Goal: Task Accomplishment & Management: Complete application form

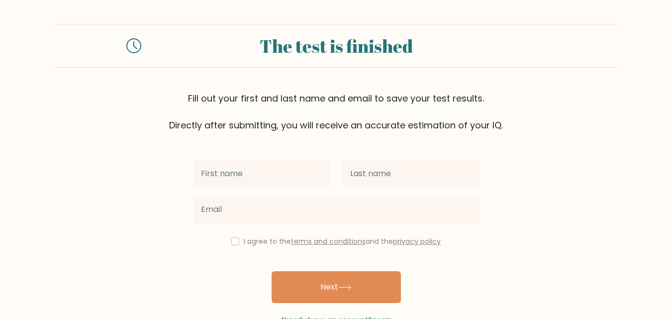
scroll to position [30, 0]
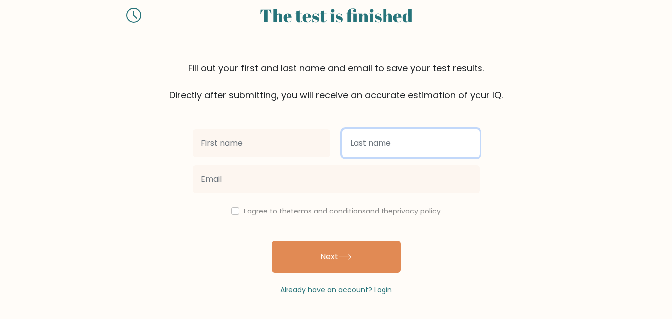
click at [385, 139] on input "text" at bounding box center [410, 143] width 137 height 28
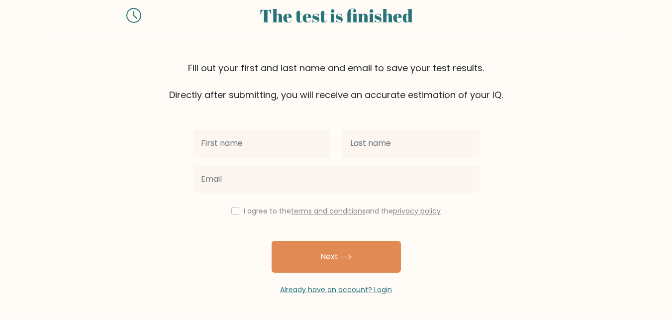
click at [235, 215] on div "I agree to the terms and conditions and the privacy policy" at bounding box center [336, 211] width 298 height 12
click at [232, 211] on input "checkbox" at bounding box center [235, 211] width 8 height 8
checkbox input "true"
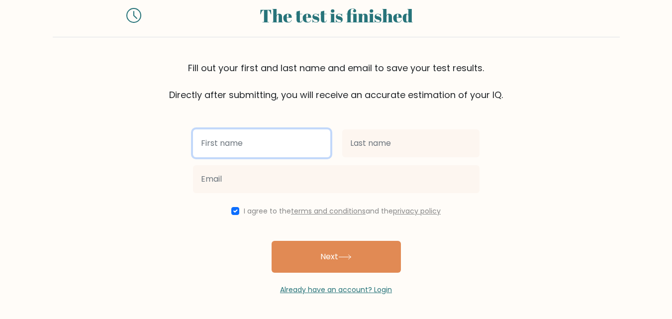
click at [244, 145] on input "text" at bounding box center [261, 143] width 137 height 28
type input "jsdn"
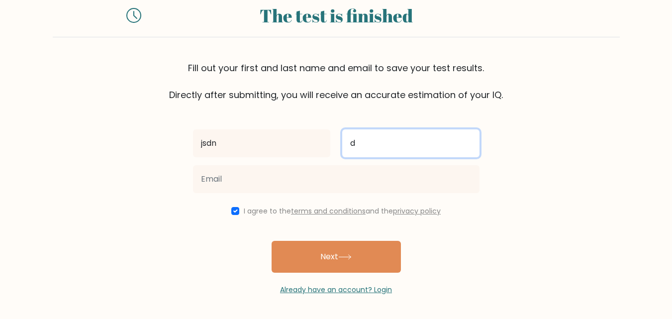
click at [371, 142] on input "d" at bounding box center [410, 143] width 137 height 28
type input "dndsj"
drag, startPoint x: 412, startPoint y: 141, endPoint x: 340, endPoint y: 143, distance: 71.6
click at [340, 143] on div "dndsj" at bounding box center [410, 143] width 149 height 36
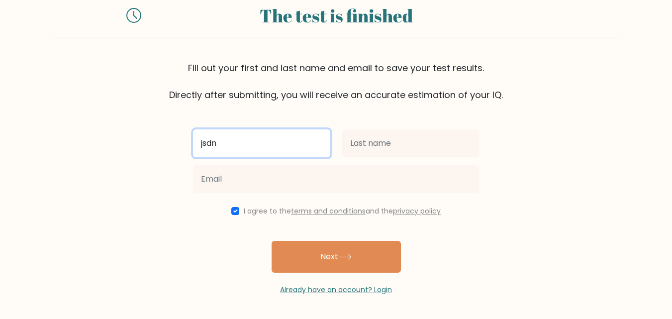
drag, startPoint x: 221, startPoint y: 143, endPoint x: 190, endPoint y: 148, distance: 30.8
click at [190, 148] on div "jsdn" at bounding box center [261, 143] width 149 height 36
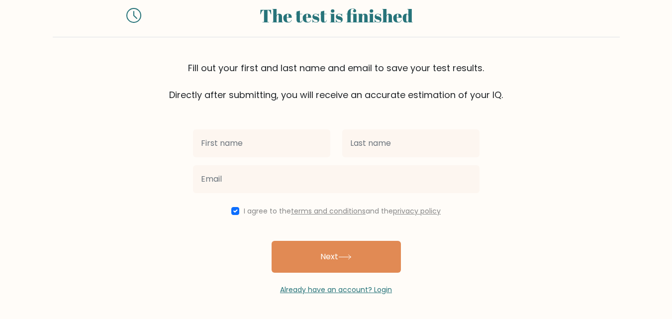
click at [230, 204] on div "I agree to the terms and conditions and the privacy policy Next Already have an…" at bounding box center [336, 197] width 298 height 193
click at [232, 207] on input "checkbox" at bounding box center [235, 211] width 8 height 8
checkbox input "false"
